Goal: Check status: Check status

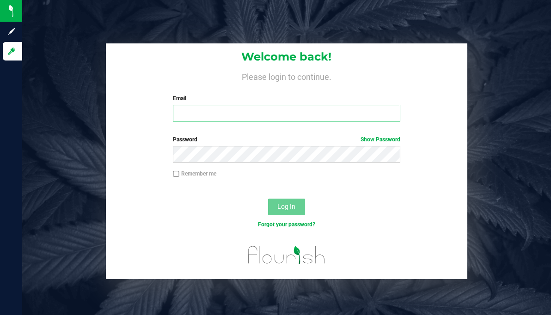
type input "[EMAIL_ADDRESS][DOMAIN_NAME]"
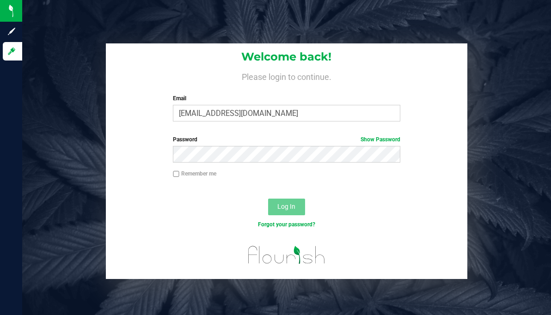
click at [290, 208] on span "Log In" at bounding box center [286, 206] width 18 height 7
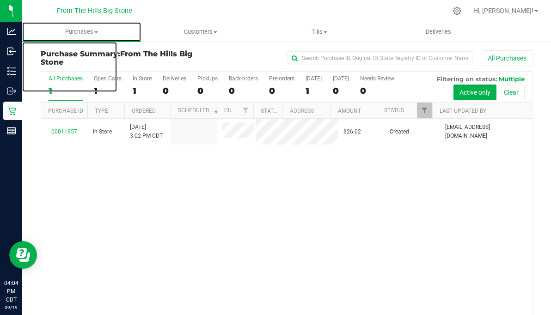
click at [91, 33] on span "Purchases" at bounding box center [81, 32] width 119 height 8
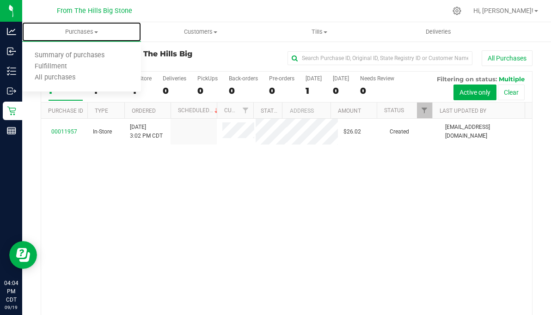
click at [79, 79] on span "All purchases" at bounding box center [55, 78] width 66 height 8
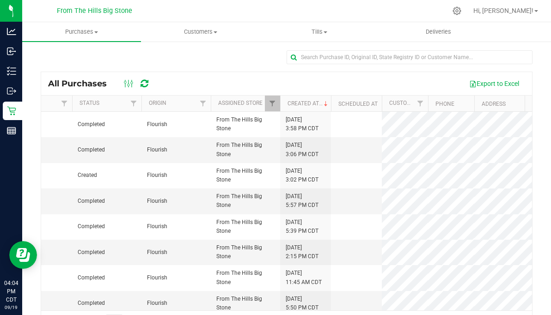
scroll to position [0, 221]
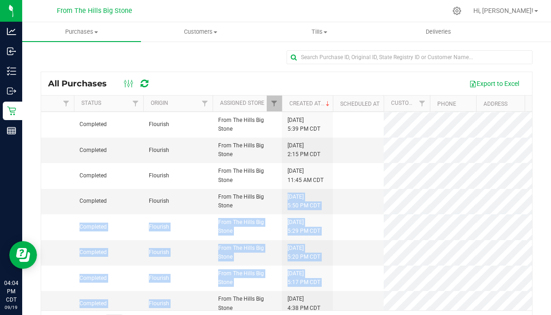
drag, startPoint x: 258, startPoint y: 302, endPoint x: 213, endPoint y: 297, distance: 45.1
click at [215, 298] on tbody "00011959 (METRC: 1281532) In-Store Completed Flourish From The Hills Big Stone …" at bounding box center [277, 265] width 915 height 511
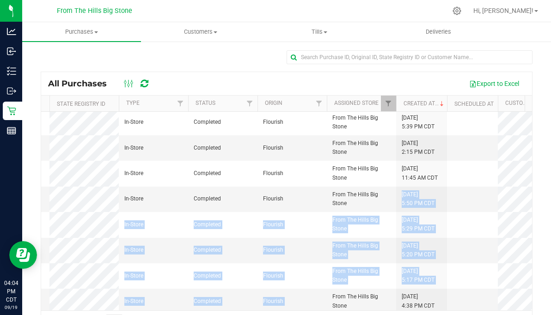
scroll to position [104, 40]
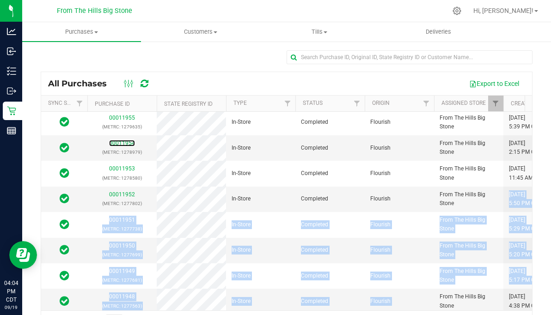
click at [125, 141] on link "00011954" at bounding box center [122, 143] width 26 height 6
